Goal: Transaction & Acquisition: Purchase product/service

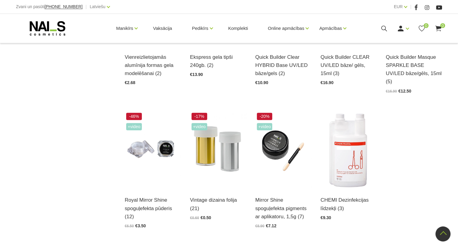
scroll to position [662, 0]
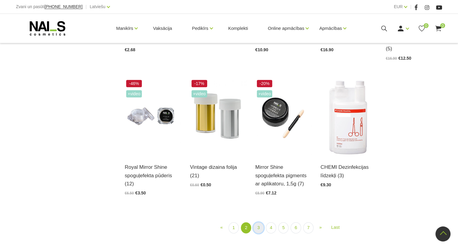
click at [261, 222] on link "3" at bounding box center [258, 227] width 10 height 11
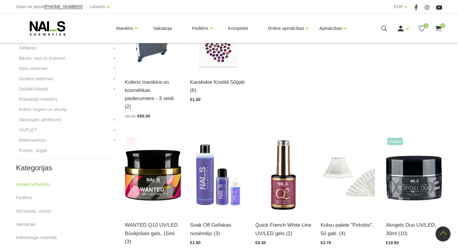
scroll to position [130, 0]
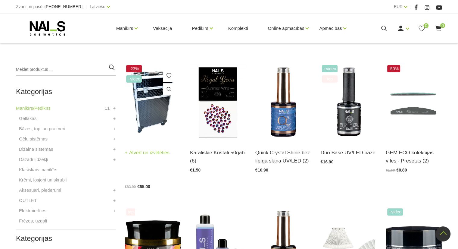
click at [146, 152] on link "Atvērt un izvēlēties" at bounding box center [147, 152] width 45 height 8
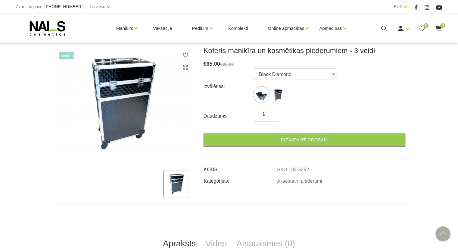
scroll to position [60, 0]
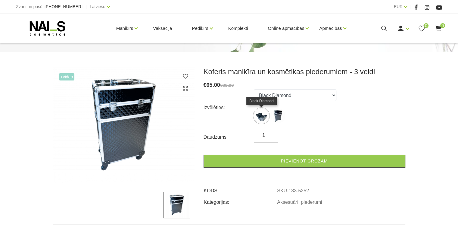
click at [258, 115] on img at bounding box center [261, 115] width 15 height 15
